Goal: Task Accomplishment & Management: Manage account settings

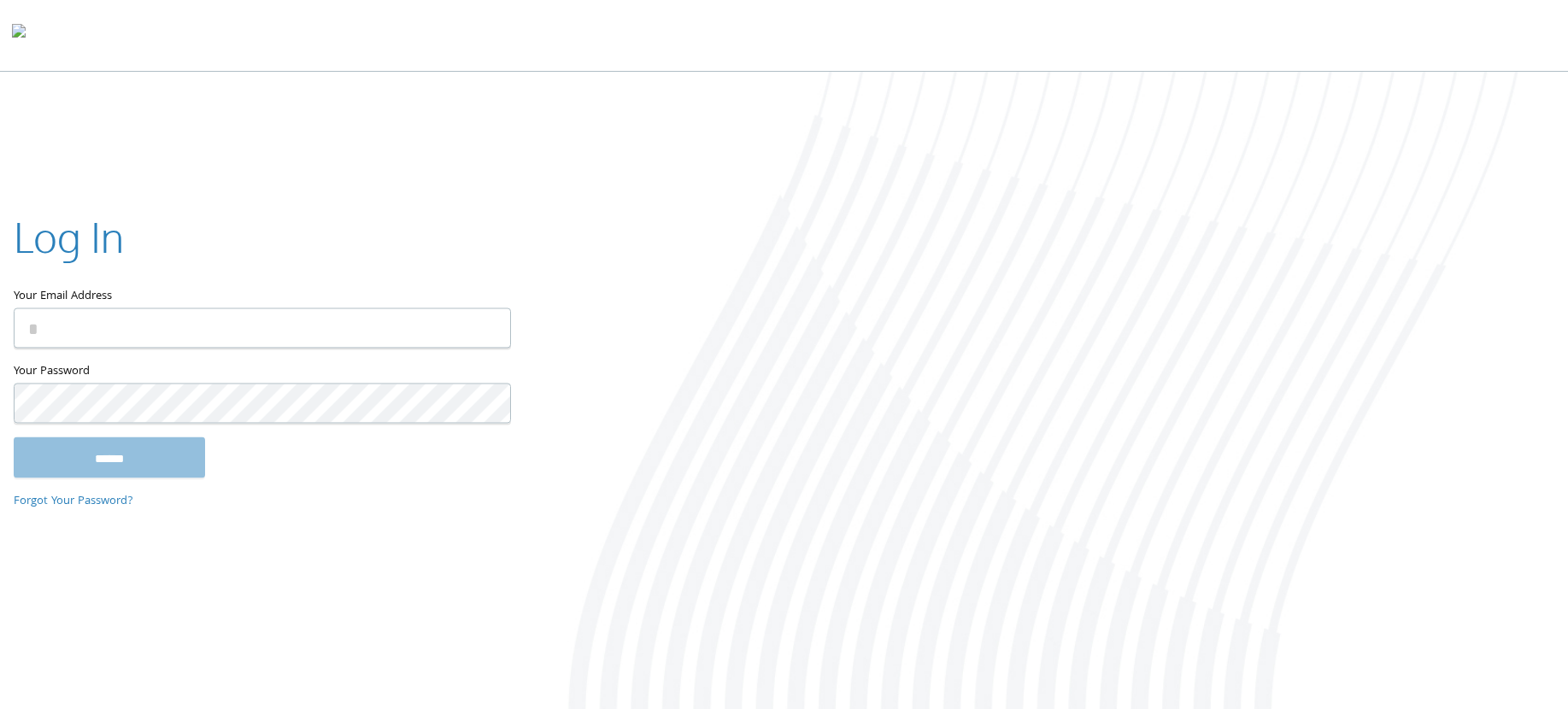
type input "**********"
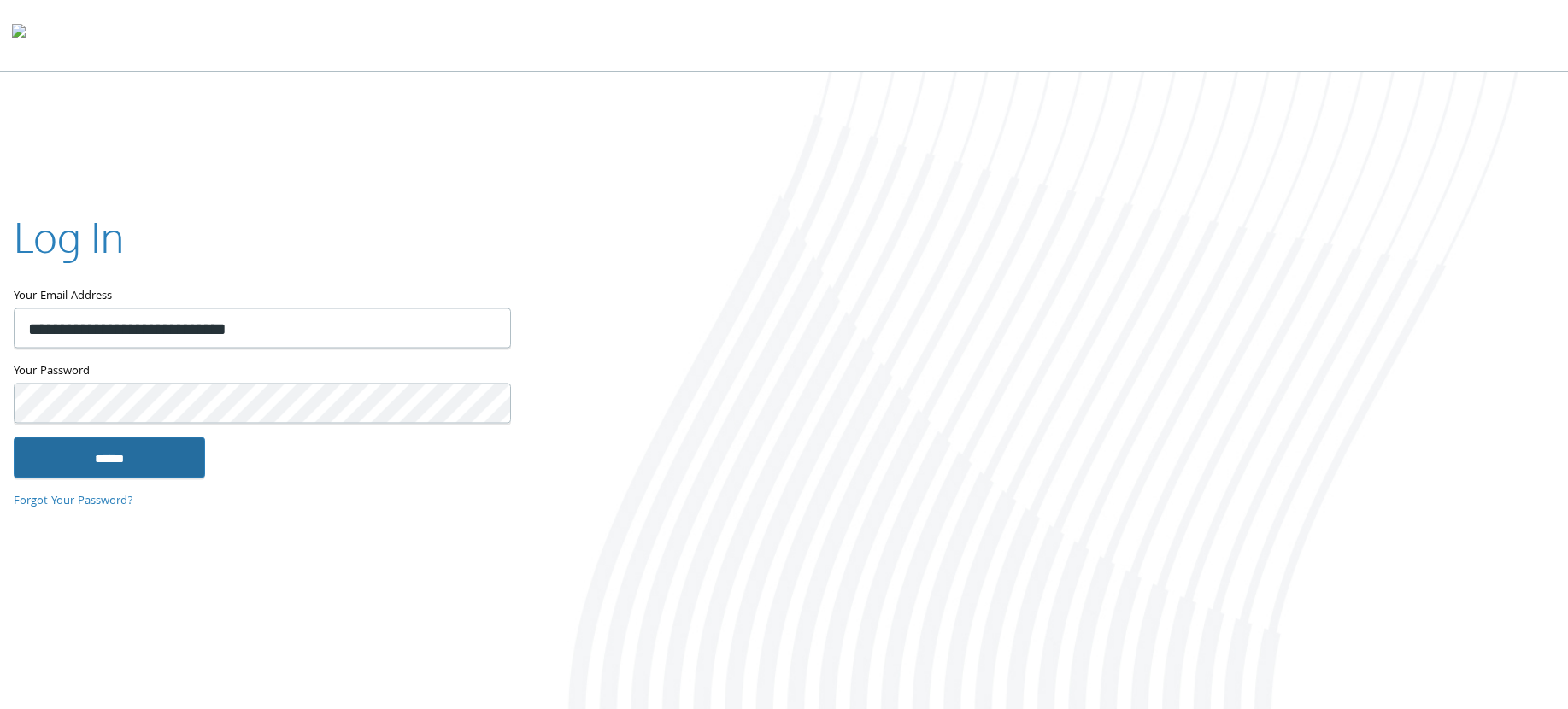
click at [138, 455] on input "******" at bounding box center [109, 458] width 191 height 41
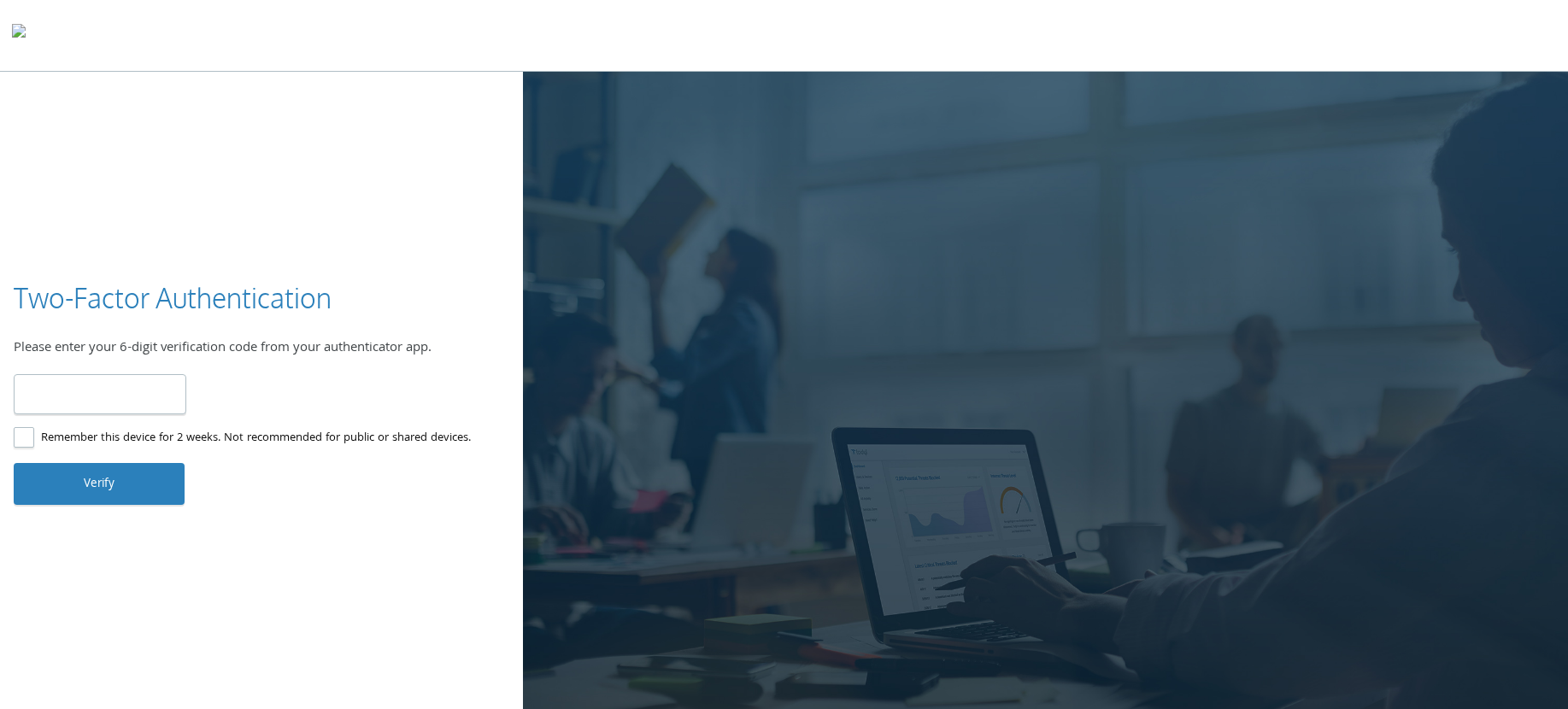
type input "******"
